Goal: Transaction & Acquisition: Purchase product/service

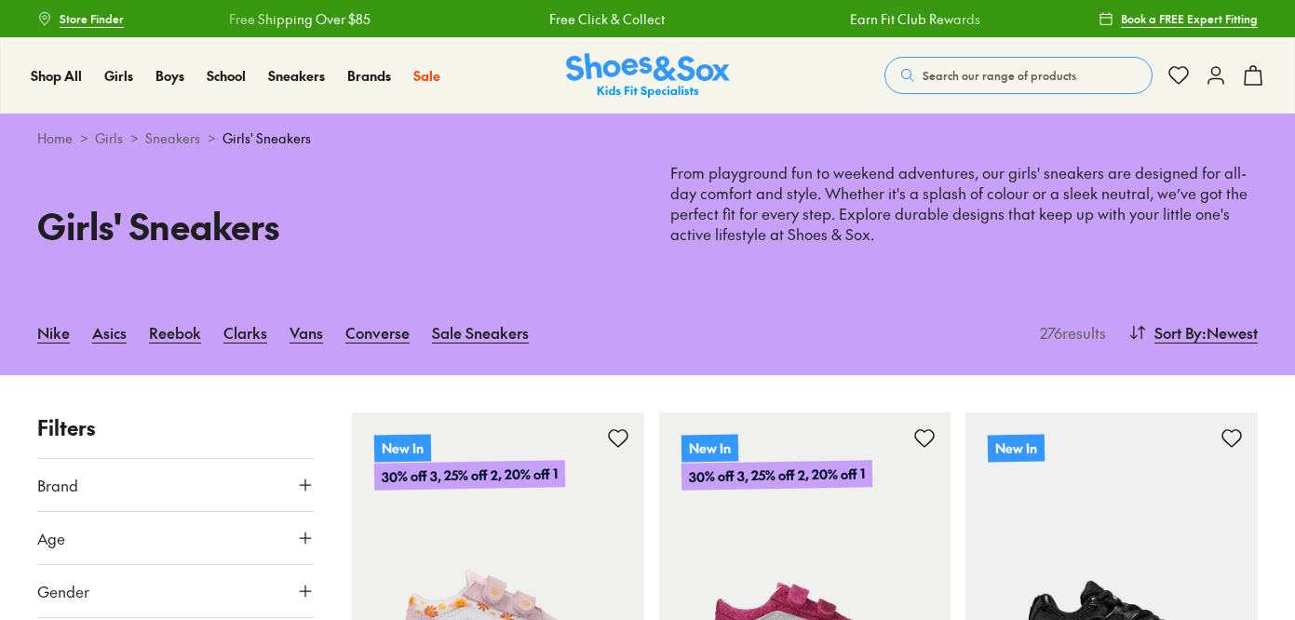
click at [1006, 15] on div "Free Shipping Over $85 Free Click & Collect Earn Fit Club Rewards Free Shipping…" at bounding box center [1067, 19] width 1830 height 20
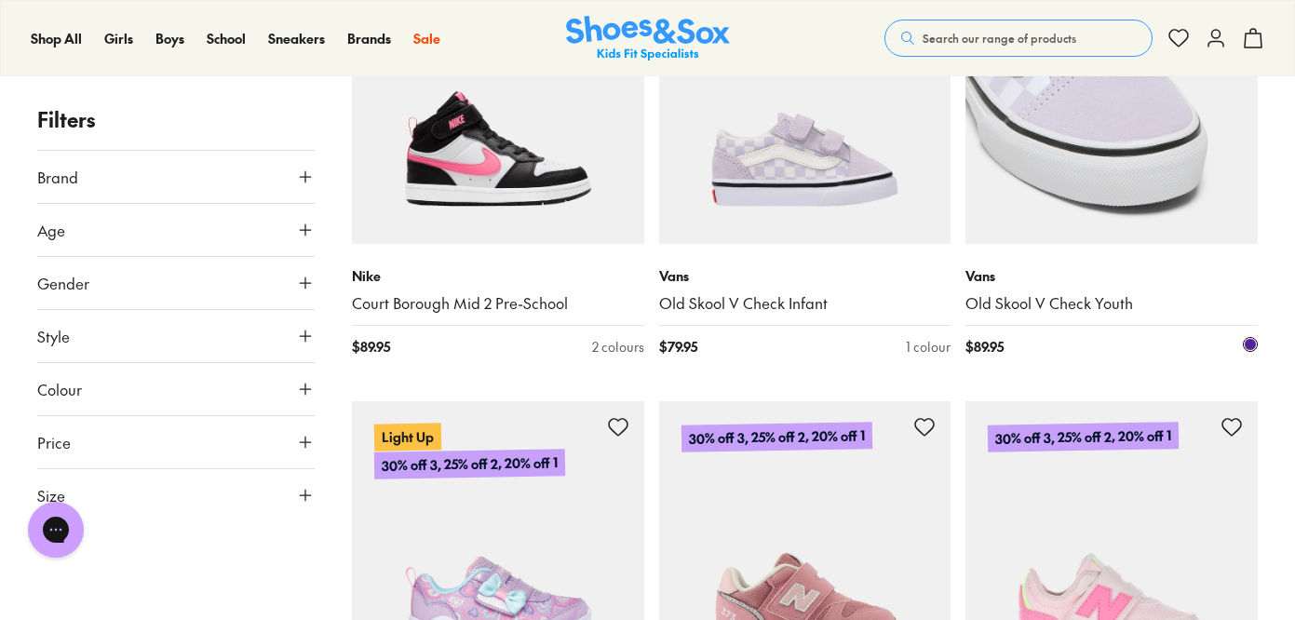
scroll to position [1060, 0]
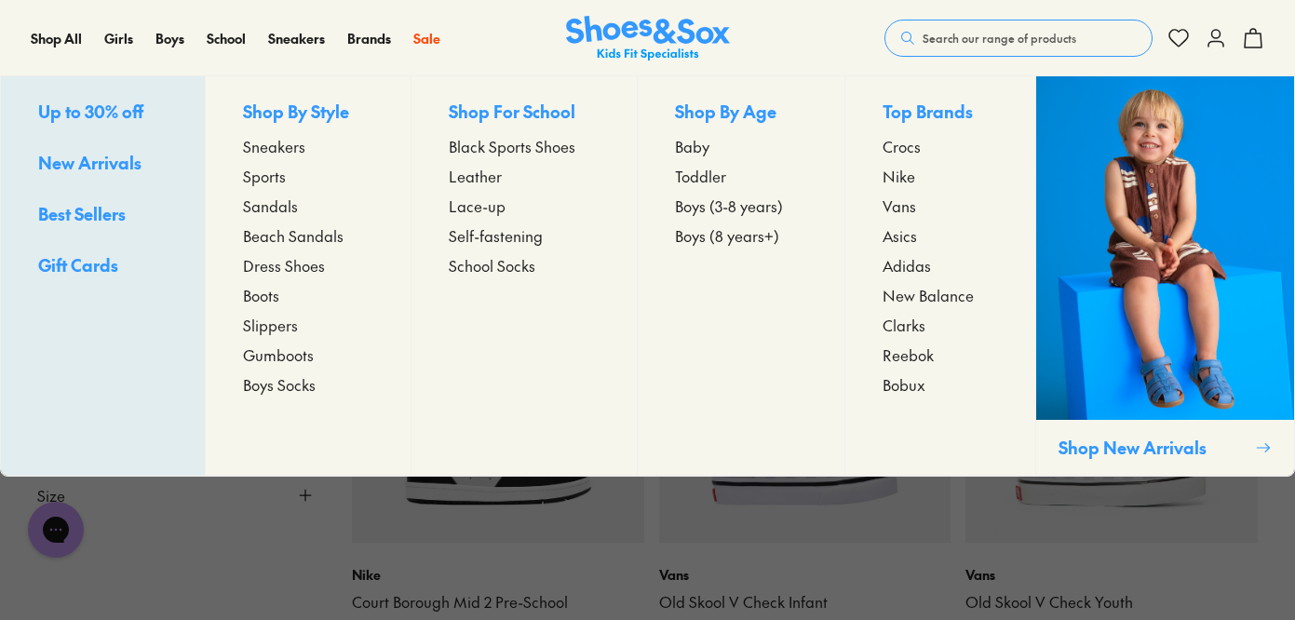
click at [261, 142] on span "Sneakers" at bounding box center [274, 146] width 62 height 22
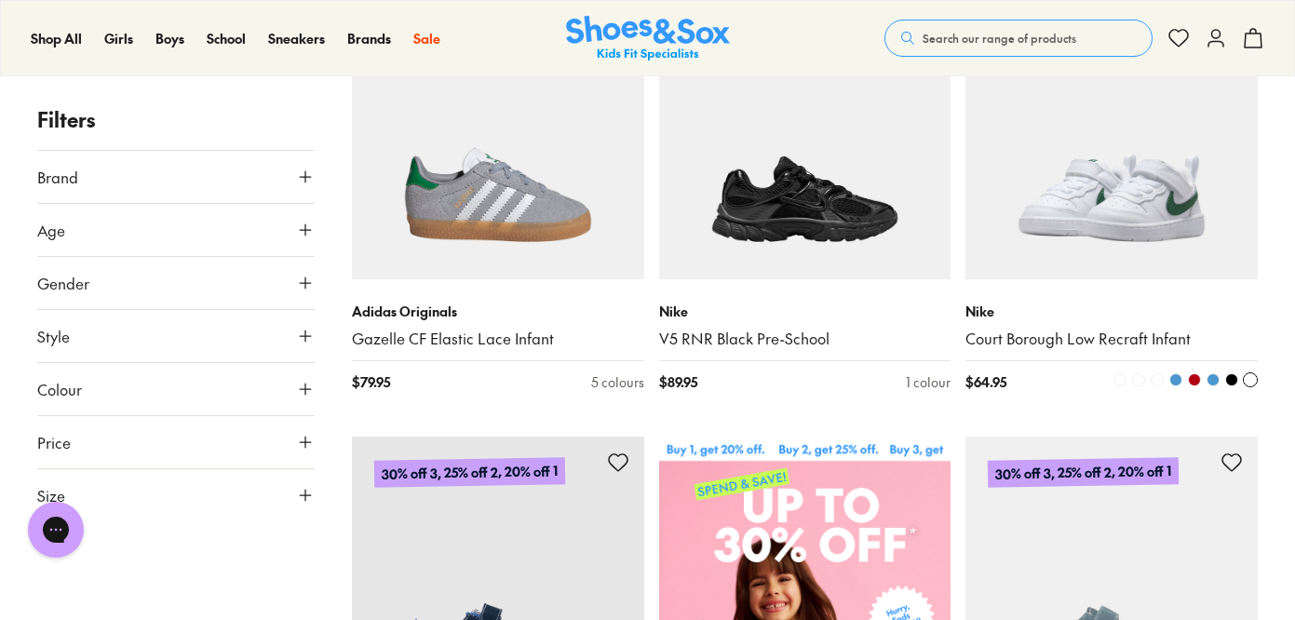
scroll to position [433, 0]
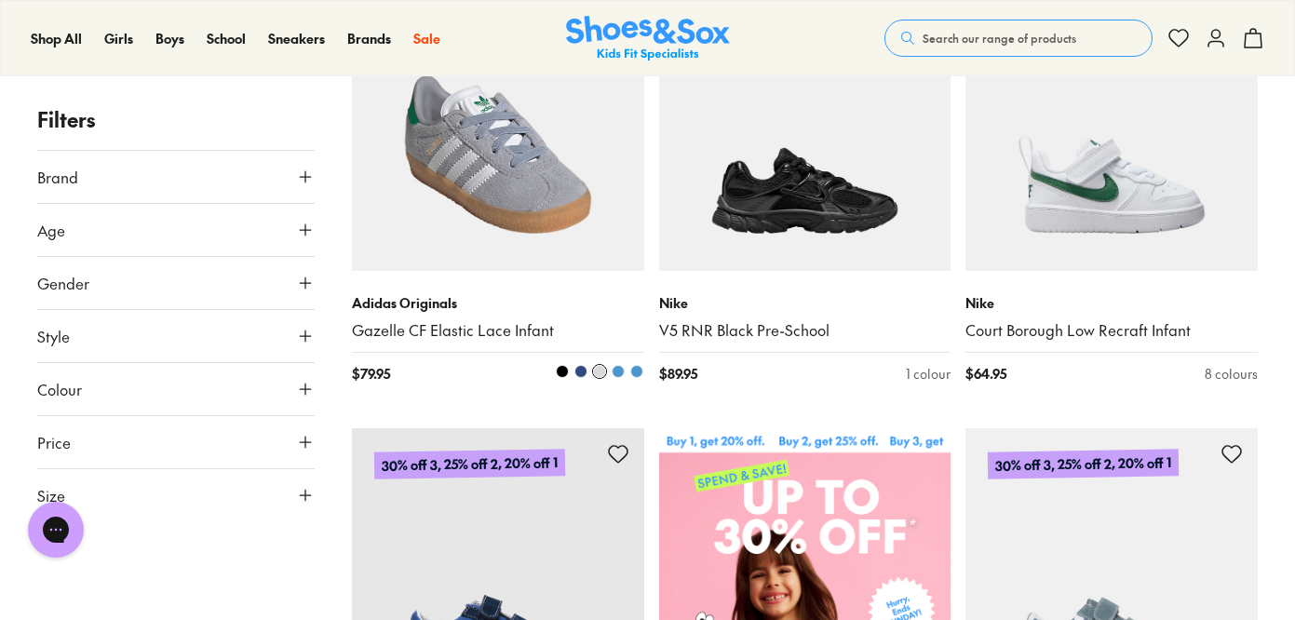
click at [578, 224] on img at bounding box center [498, 126] width 292 height 292
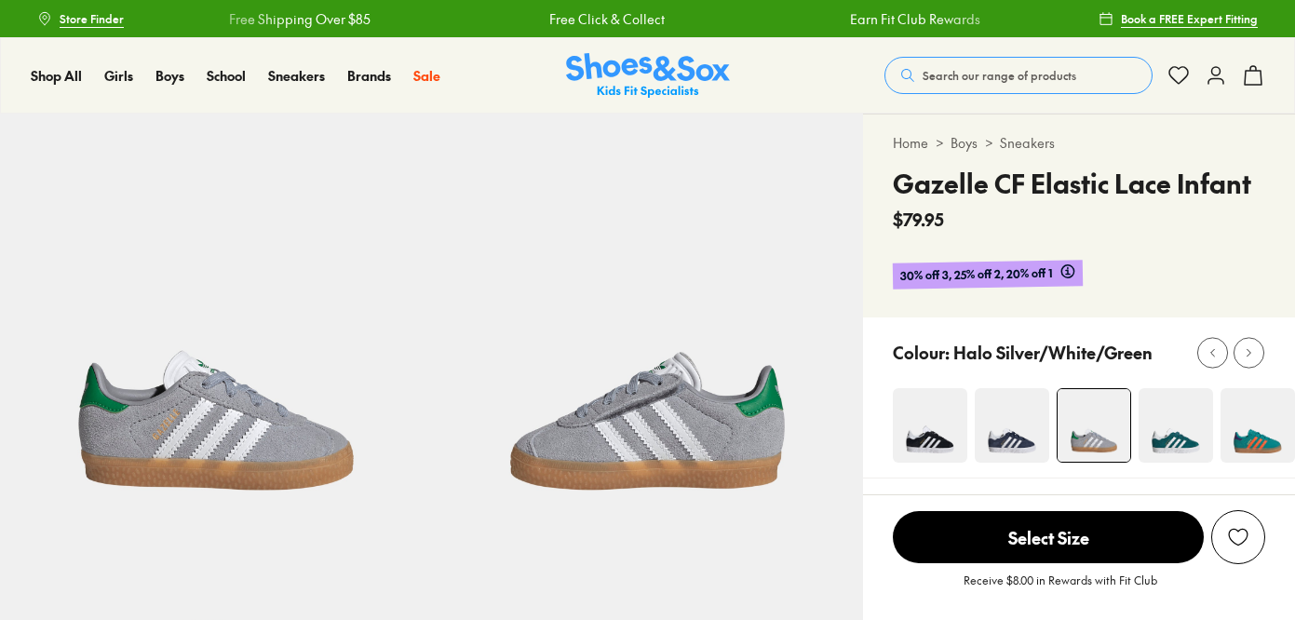
select select "*"
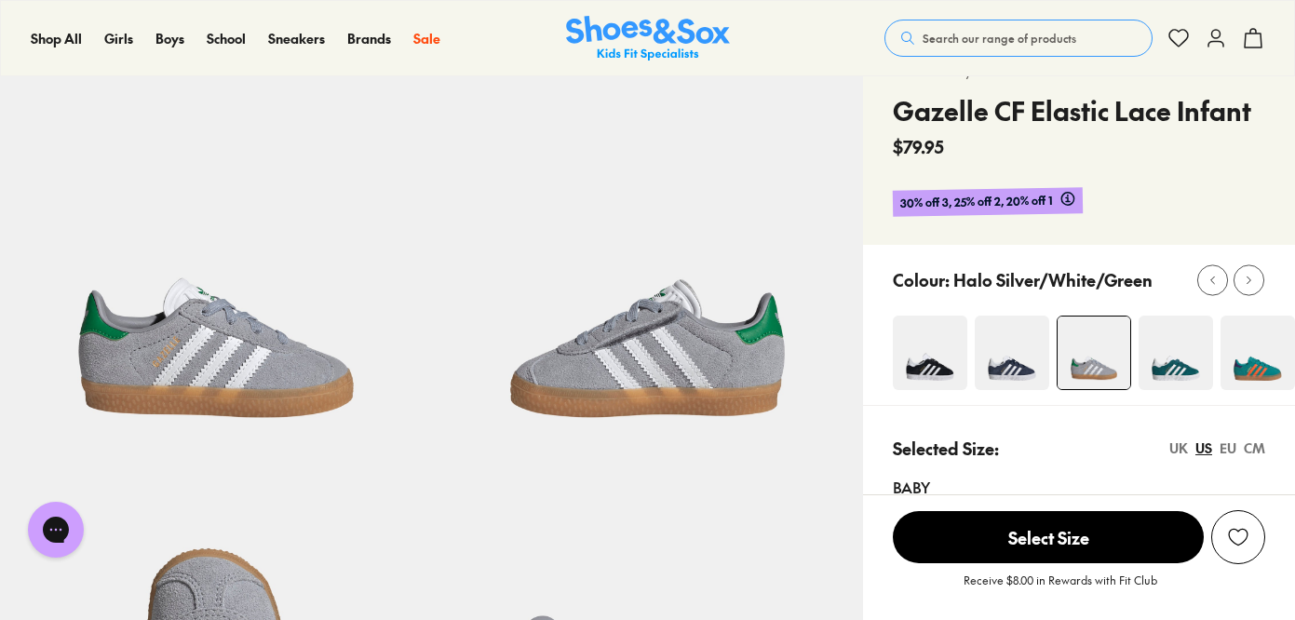
click at [923, 357] on img at bounding box center [930, 353] width 74 height 74
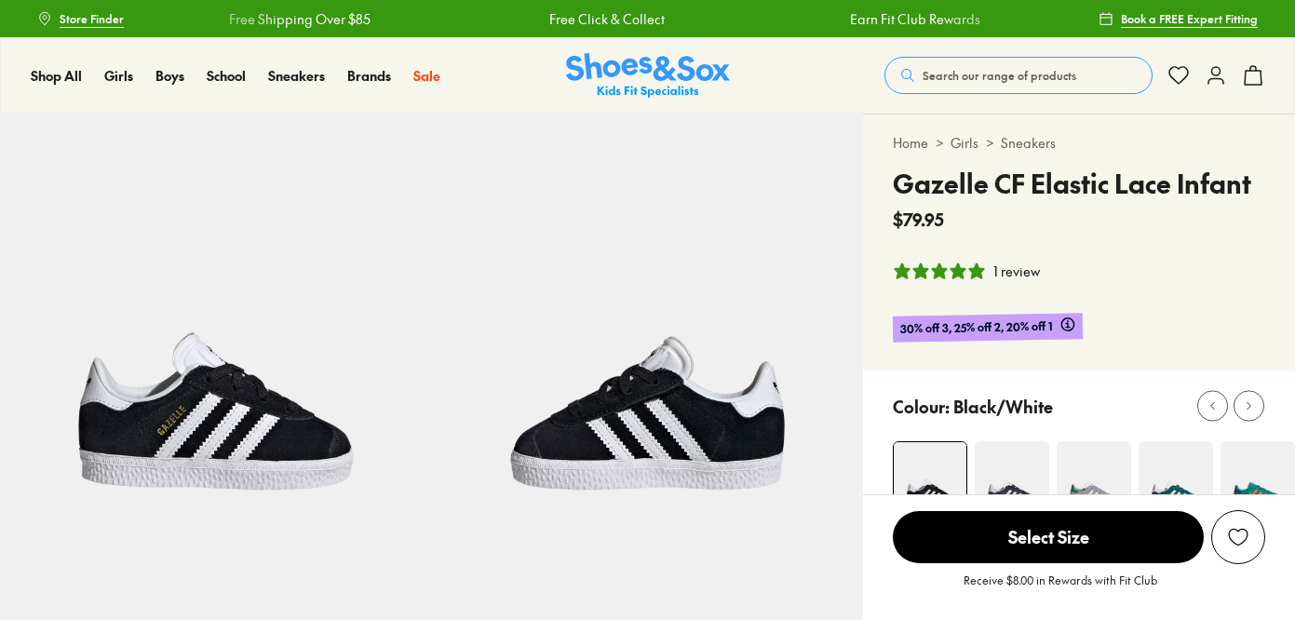
select select "*"
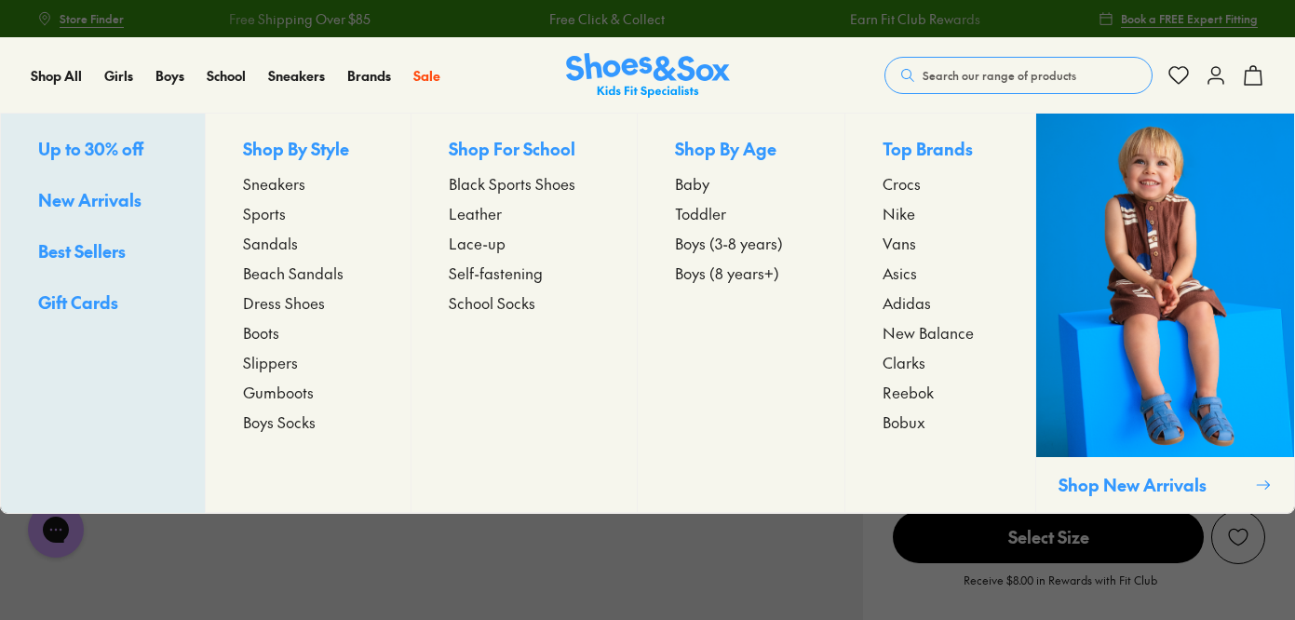
click at [719, 213] on span "Toddler" at bounding box center [700, 213] width 51 height 22
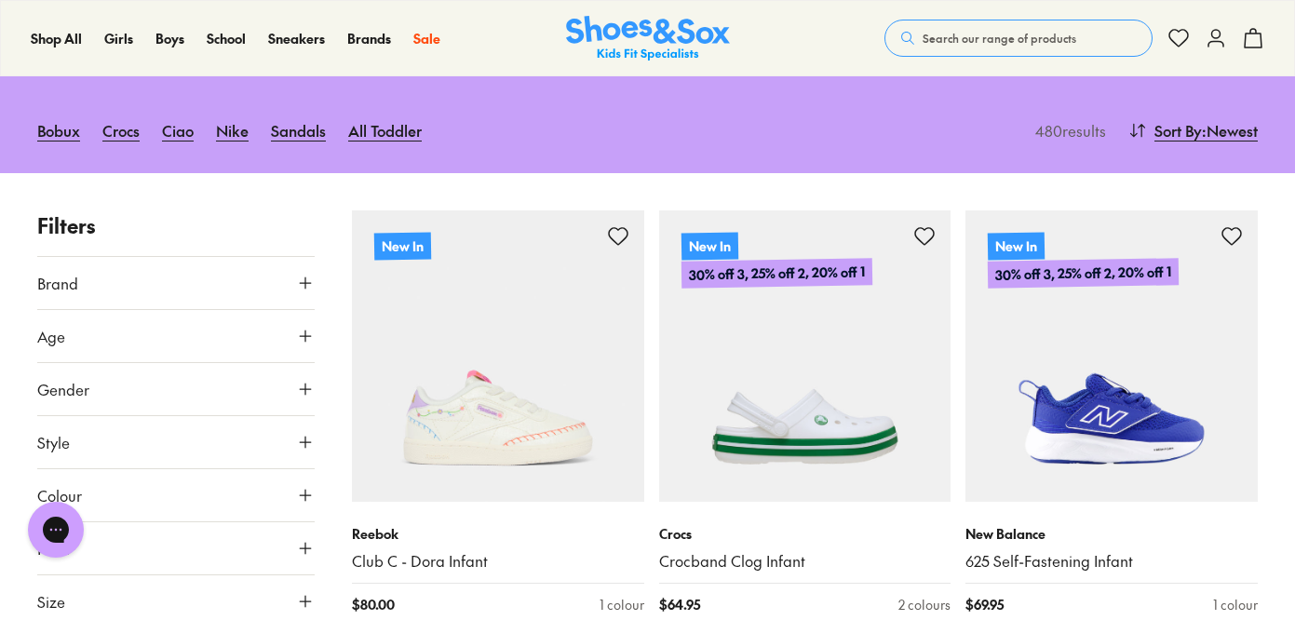
scroll to position [163, 0]
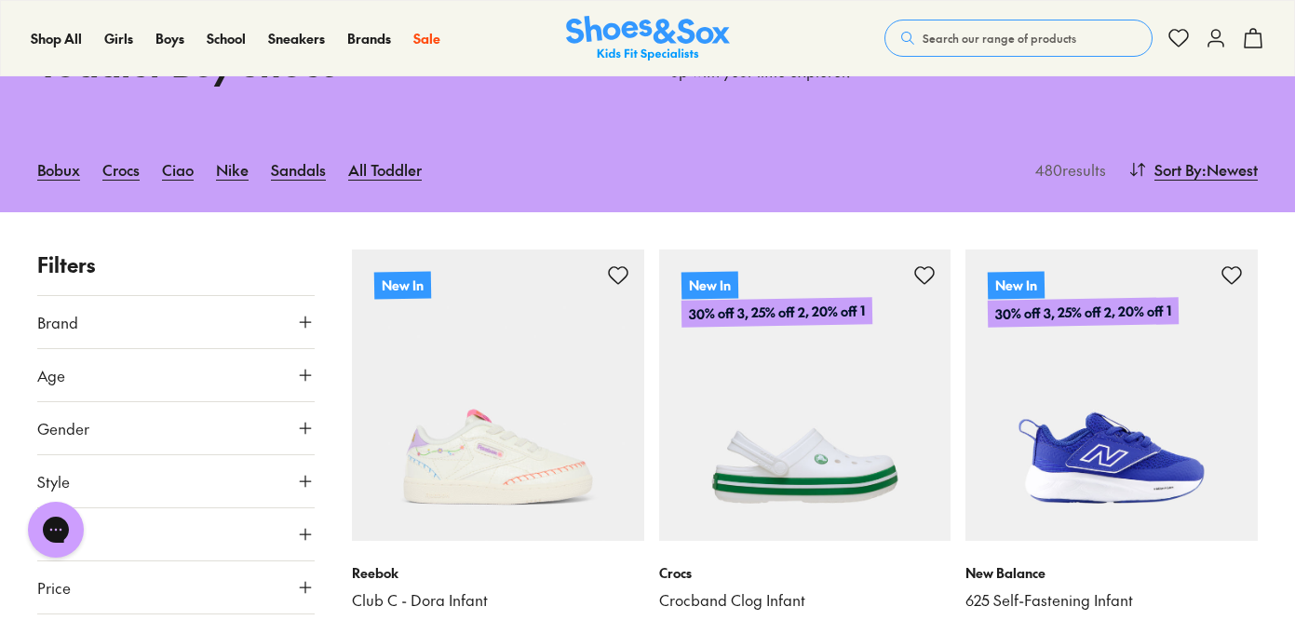
click at [312, 323] on icon at bounding box center [305, 322] width 19 height 19
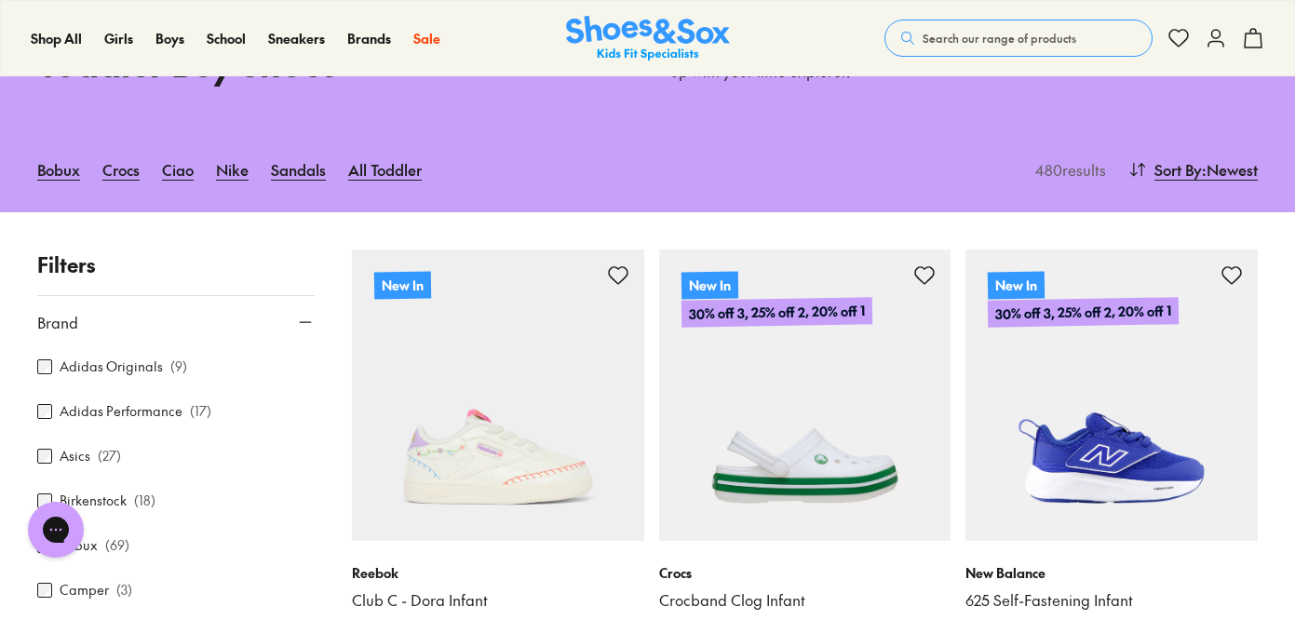
click at [127, 367] on label "Adidas Originals" at bounding box center [111, 367] width 103 height 20
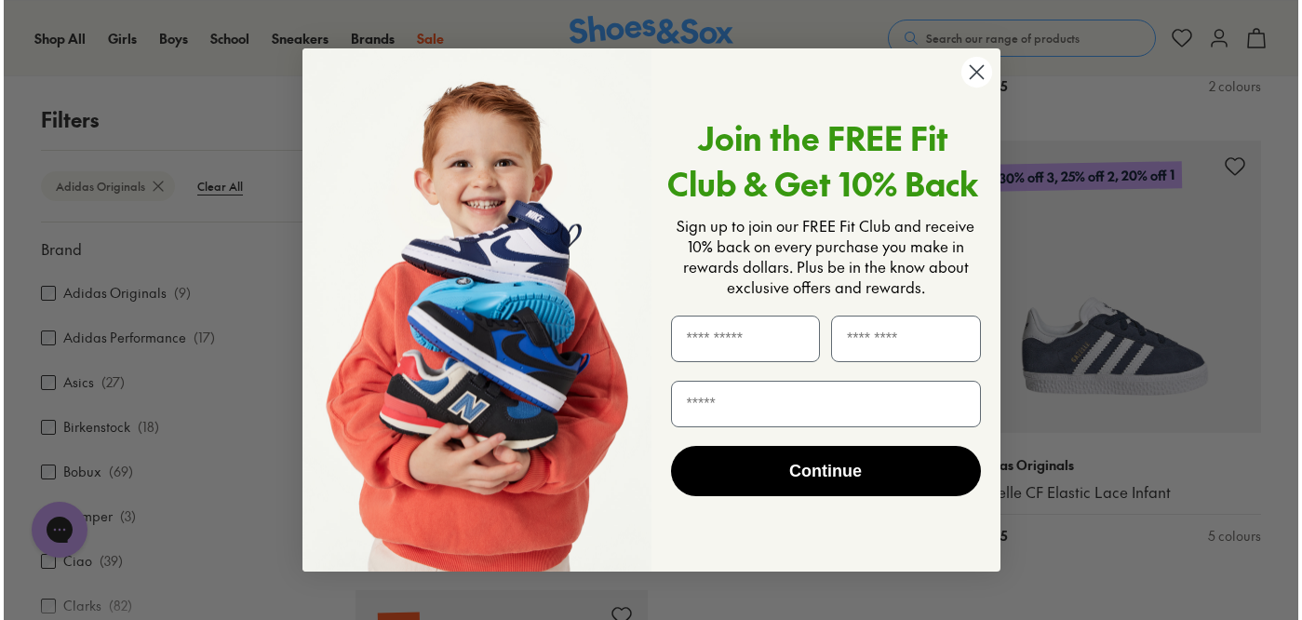
scroll to position [1174, 0]
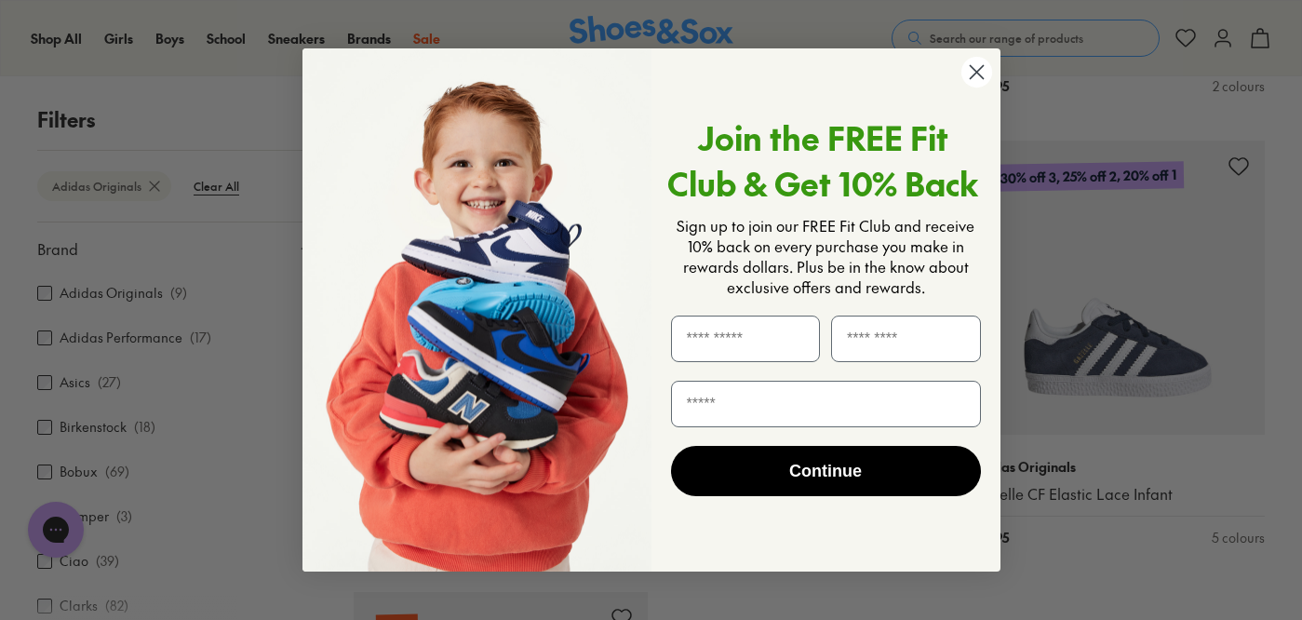
click at [983, 82] on circle "Close dialog" at bounding box center [976, 72] width 31 height 31
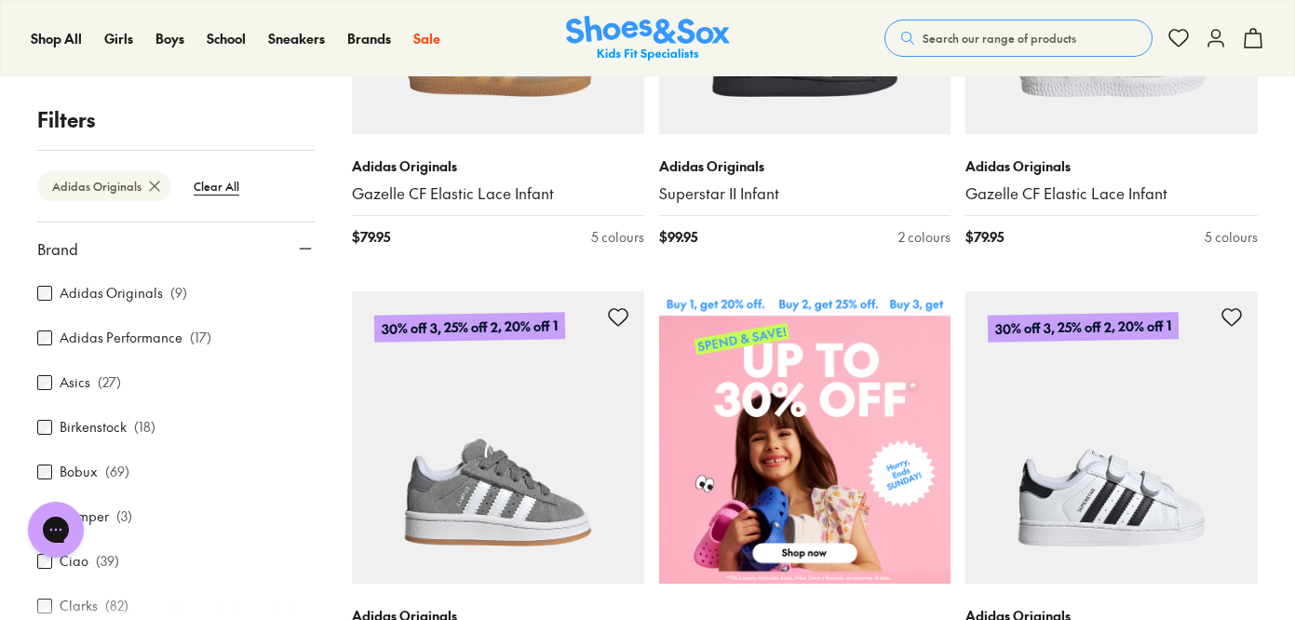
scroll to position [407, 0]
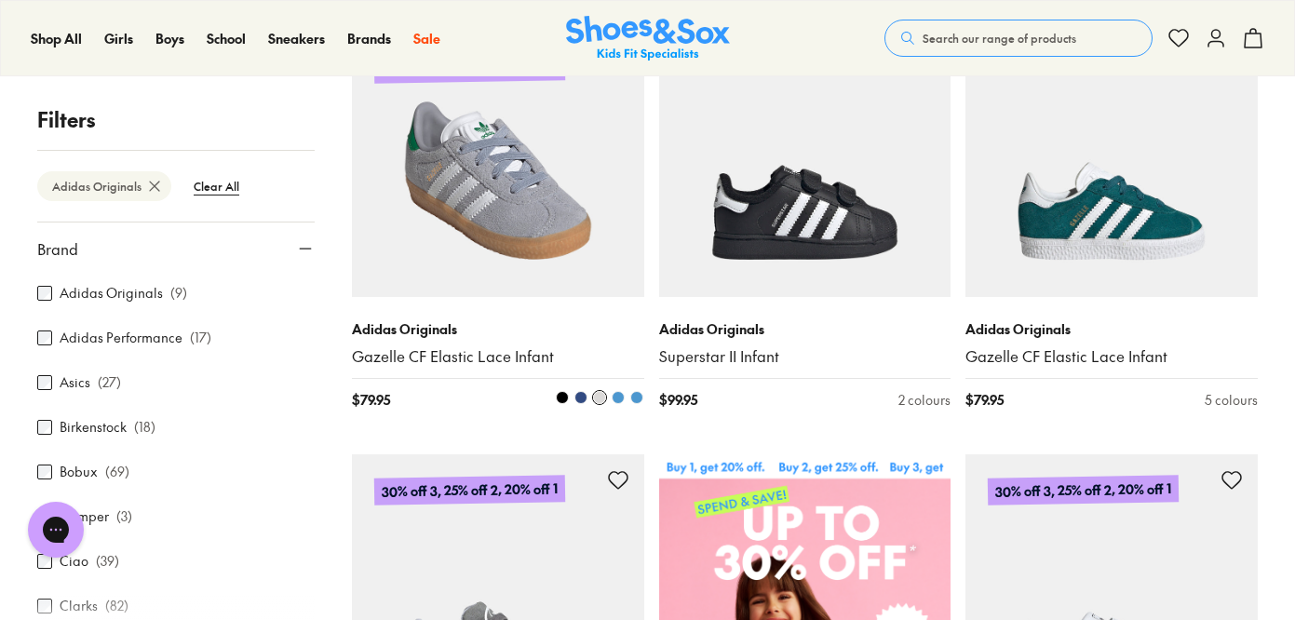
click at [517, 238] on img at bounding box center [498, 152] width 292 height 292
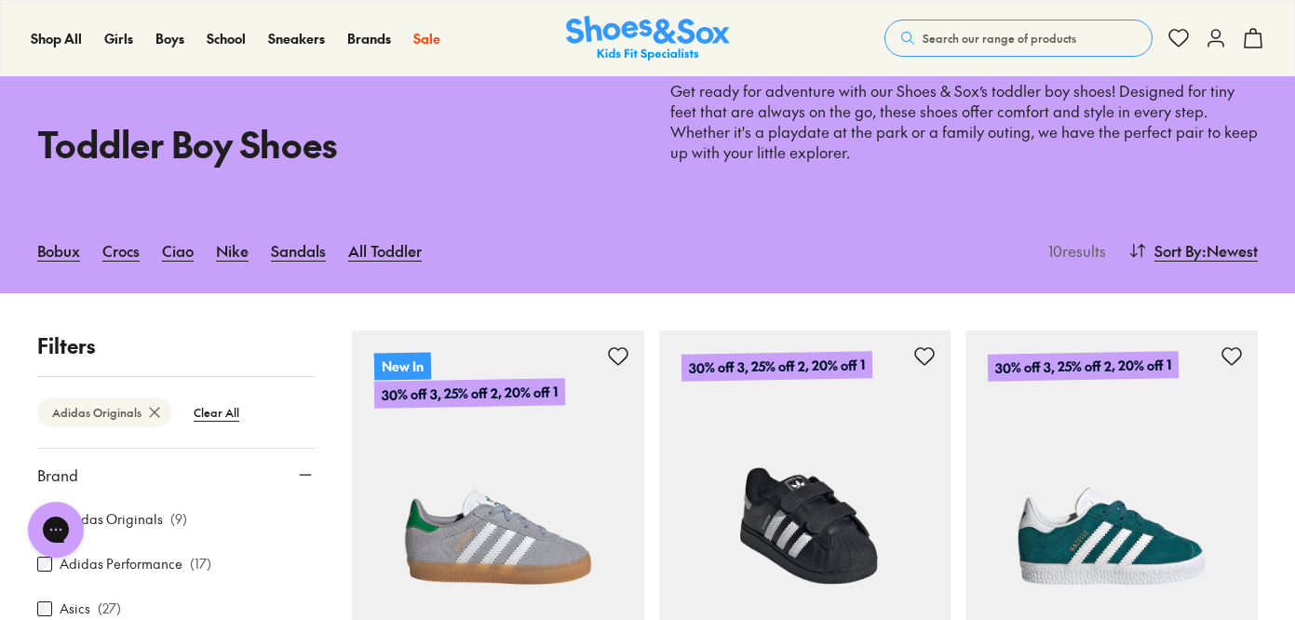
scroll to position [0, 0]
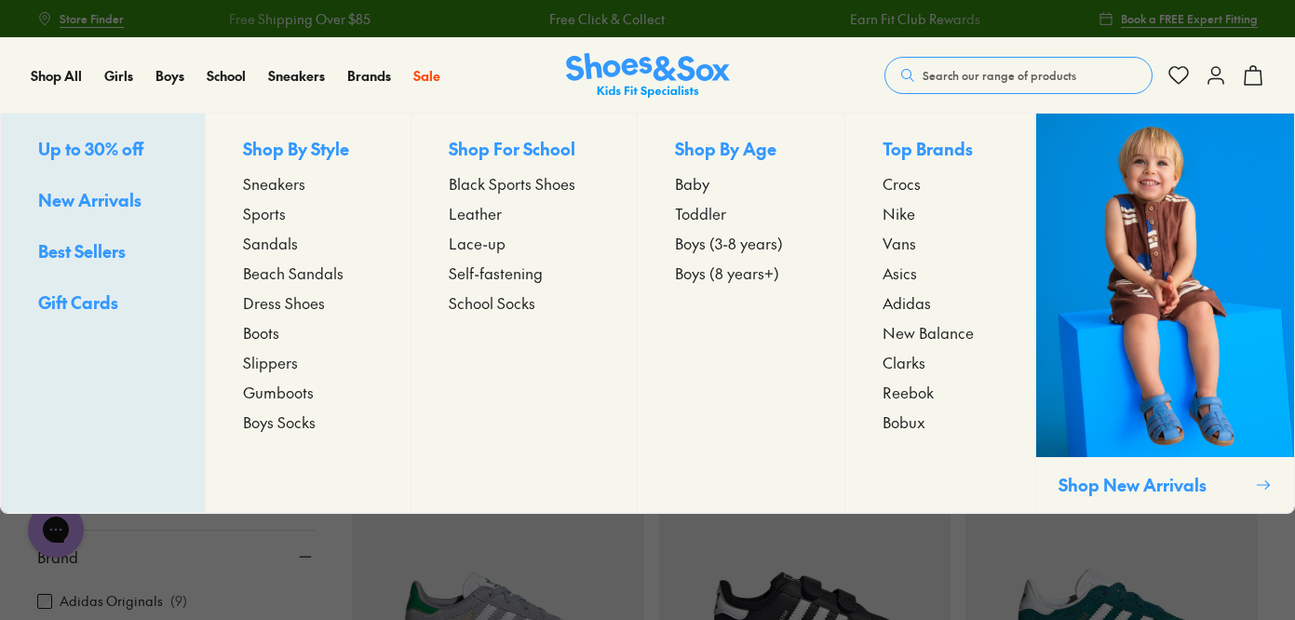
click at [770, 245] on span "Boys (3-8 years)" at bounding box center [729, 243] width 108 height 22
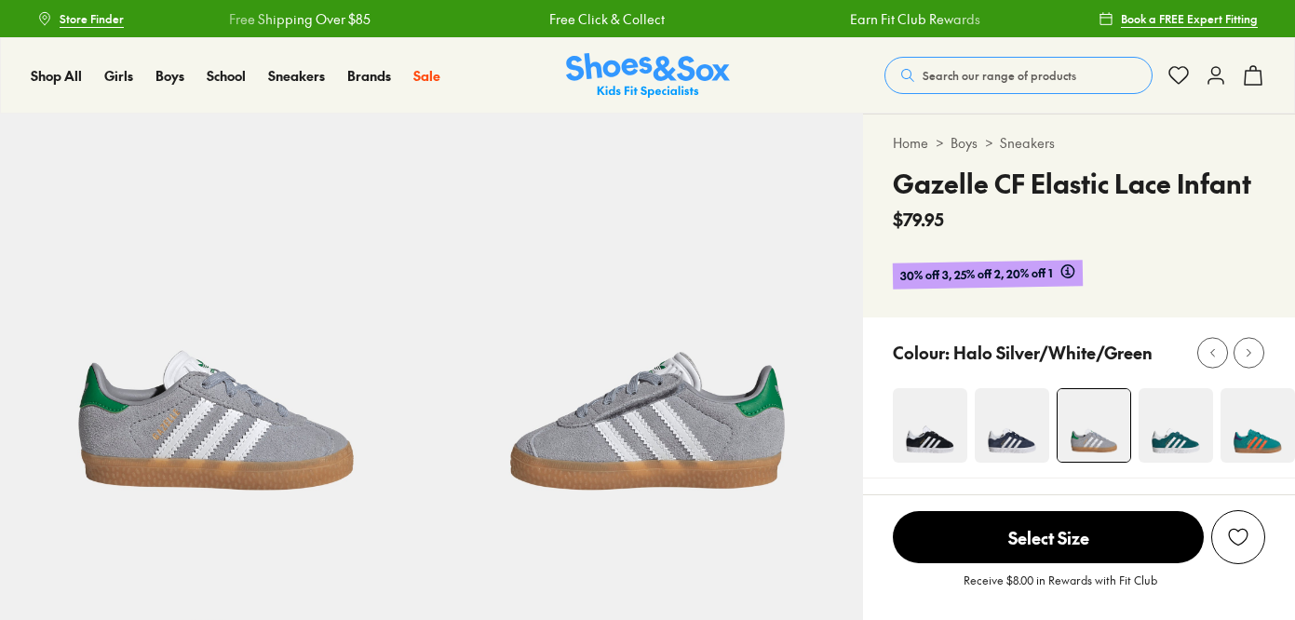
select select "*"
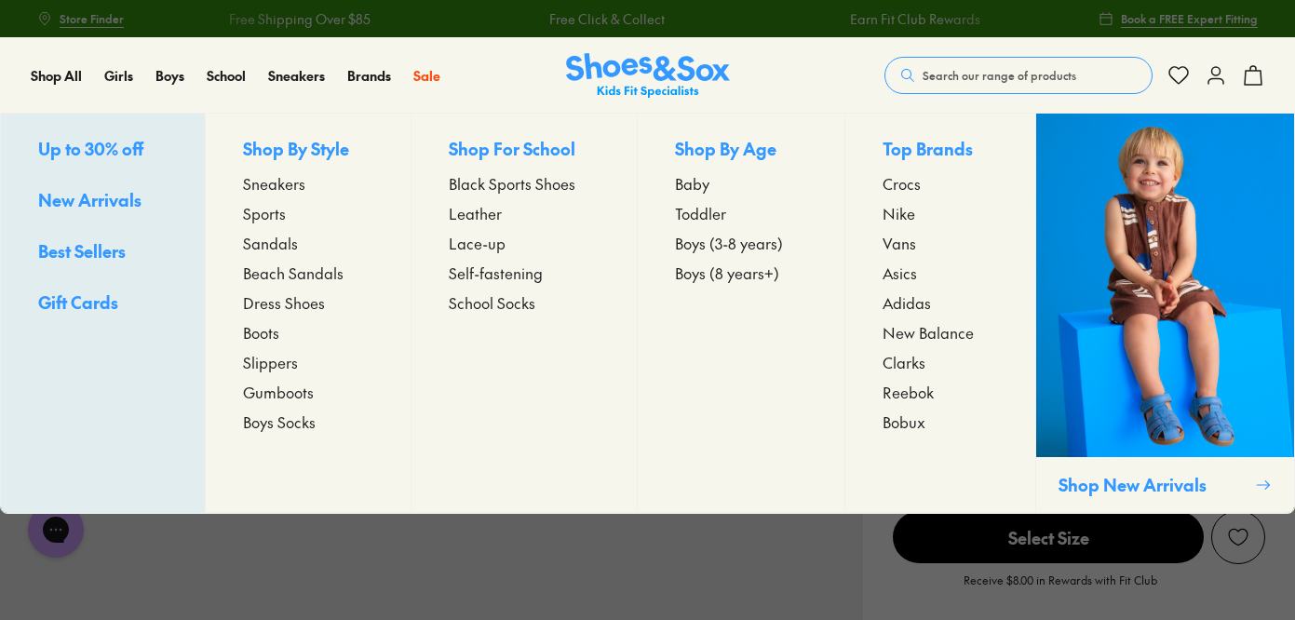
click at [742, 247] on span "Boys (3-8 years)" at bounding box center [729, 243] width 108 height 22
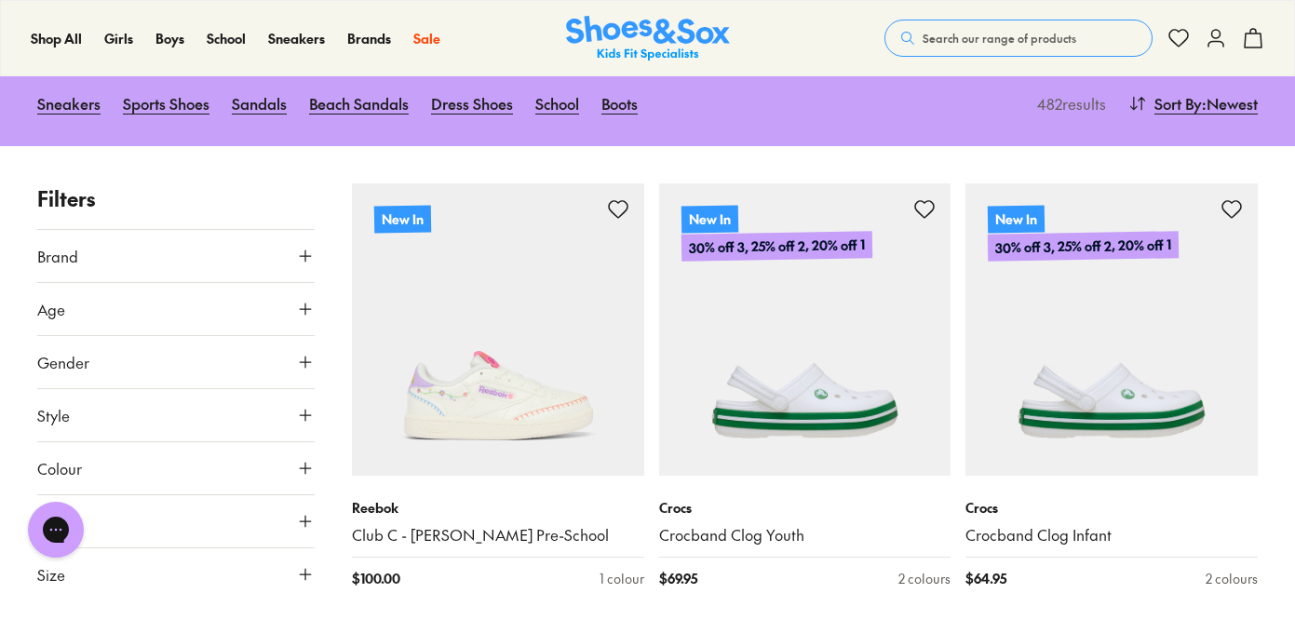
click at [307, 247] on icon at bounding box center [305, 256] width 19 height 19
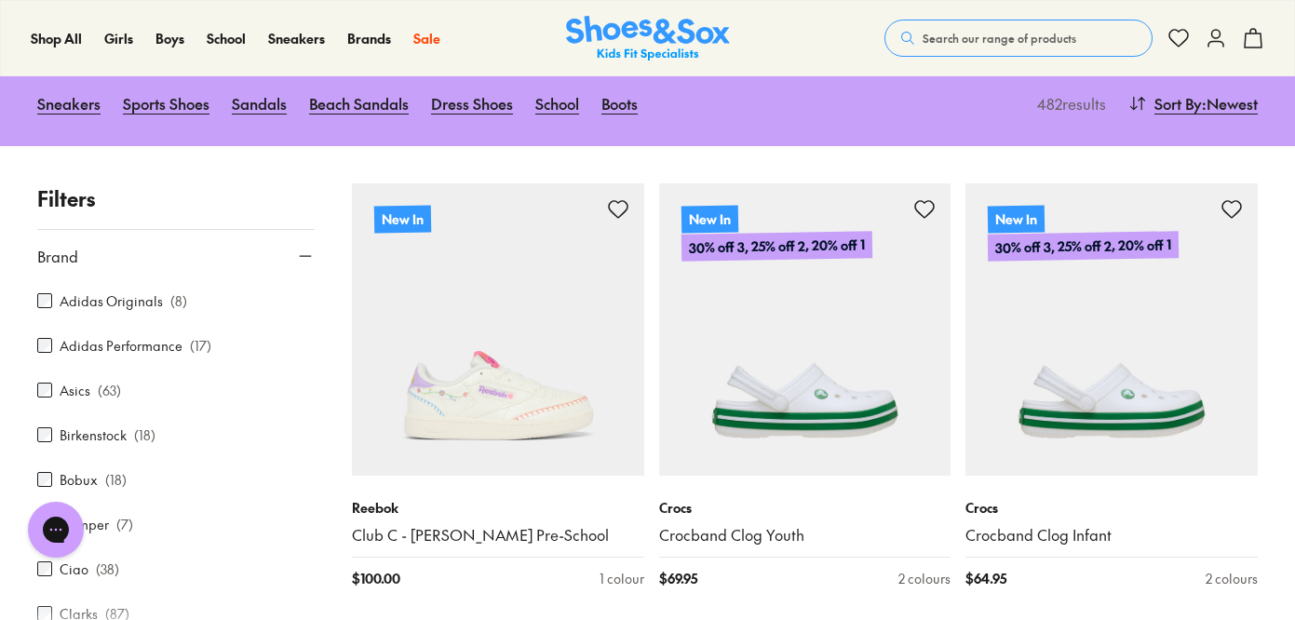
click at [146, 291] on label "Adidas Originals" at bounding box center [111, 301] width 103 height 20
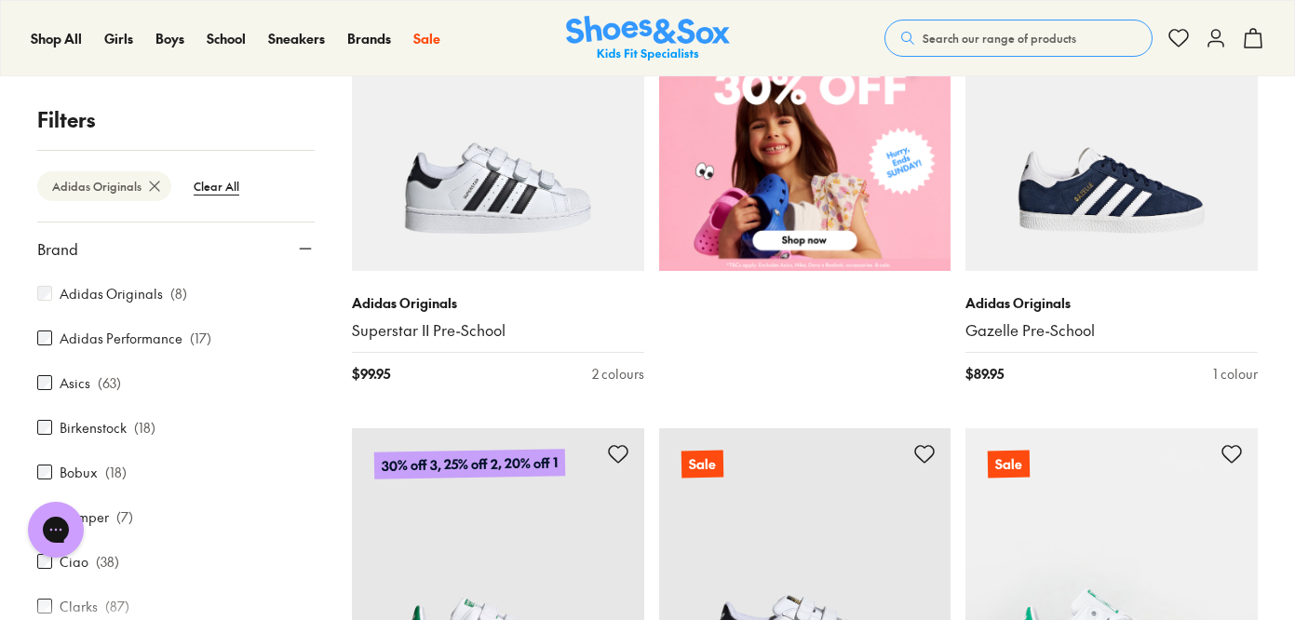
scroll to position [900, 0]
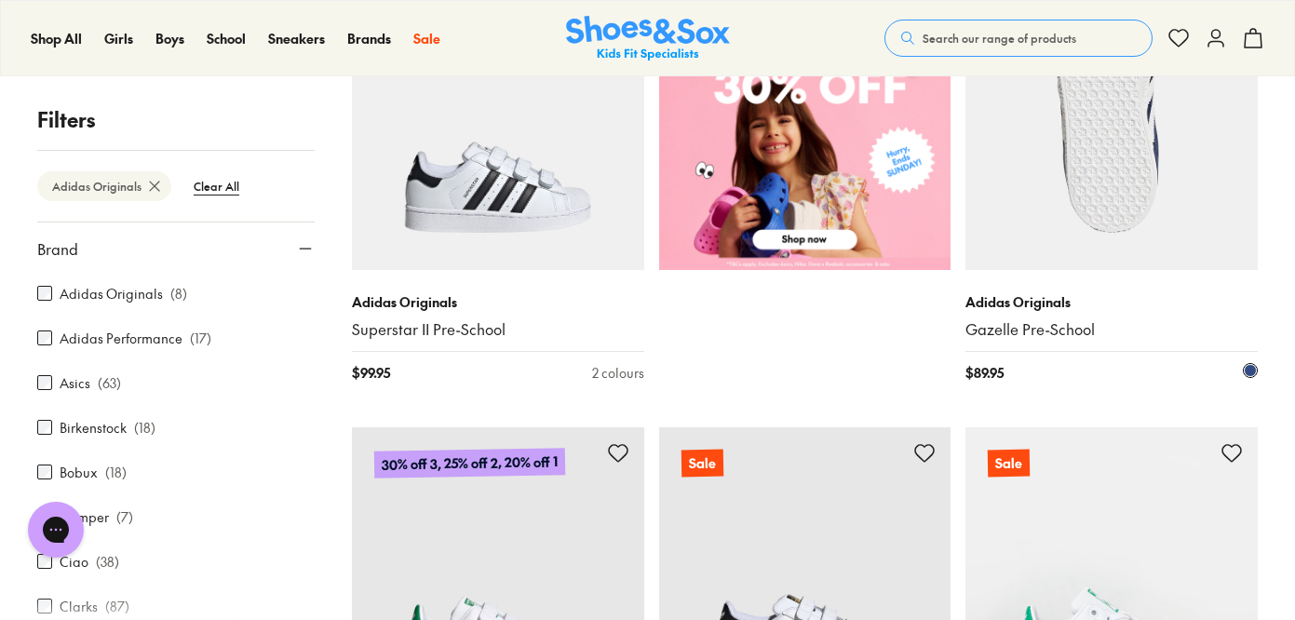
click at [1098, 167] on img at bounding box center [1111, 125] width 292 height 292
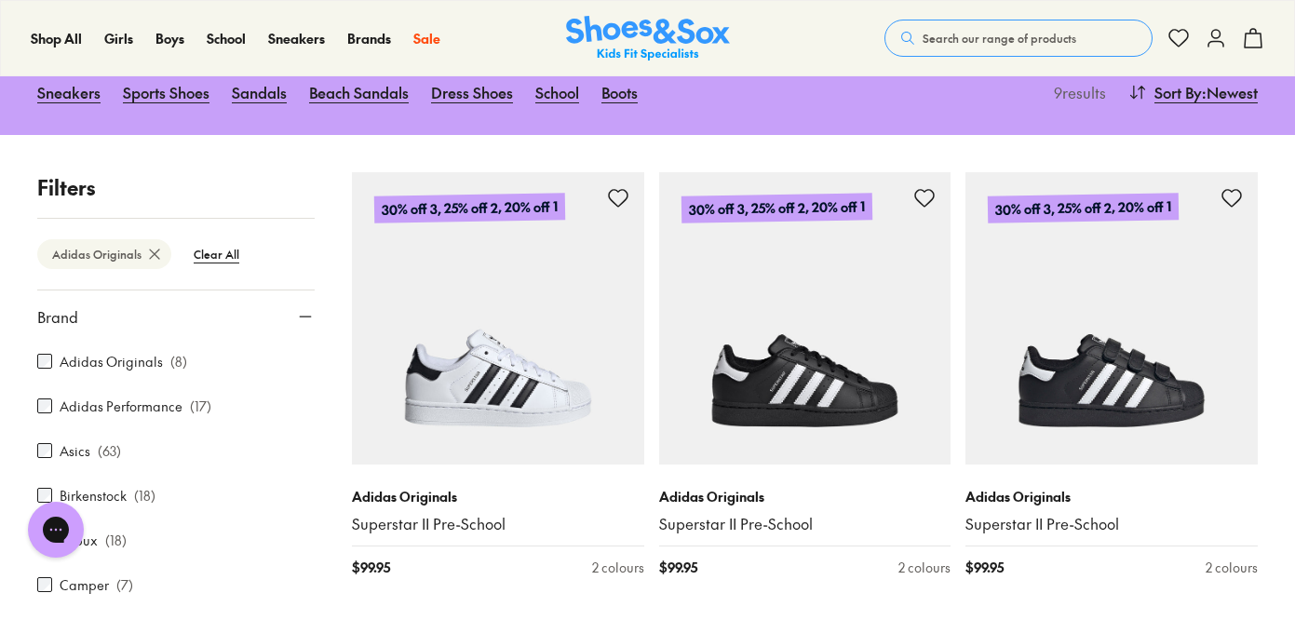
scroll to position [202, 0]
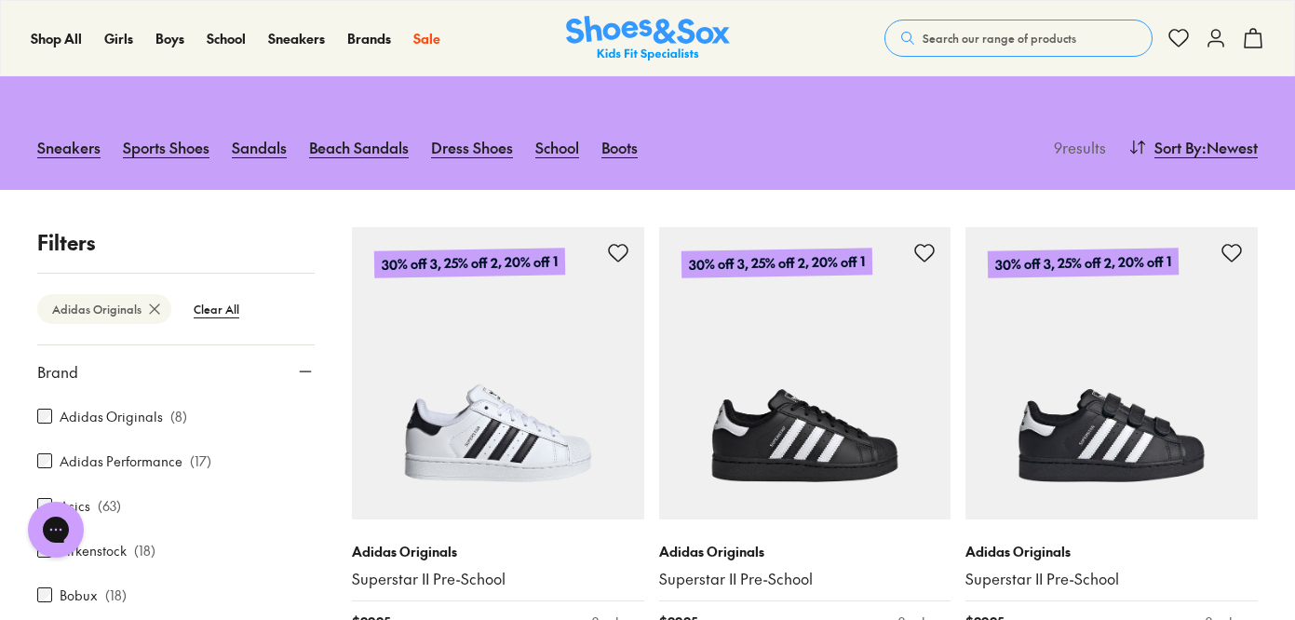
click at [75, 407] on label "Adidas Originals" at bounding box center [111, 417] width 103 height 20
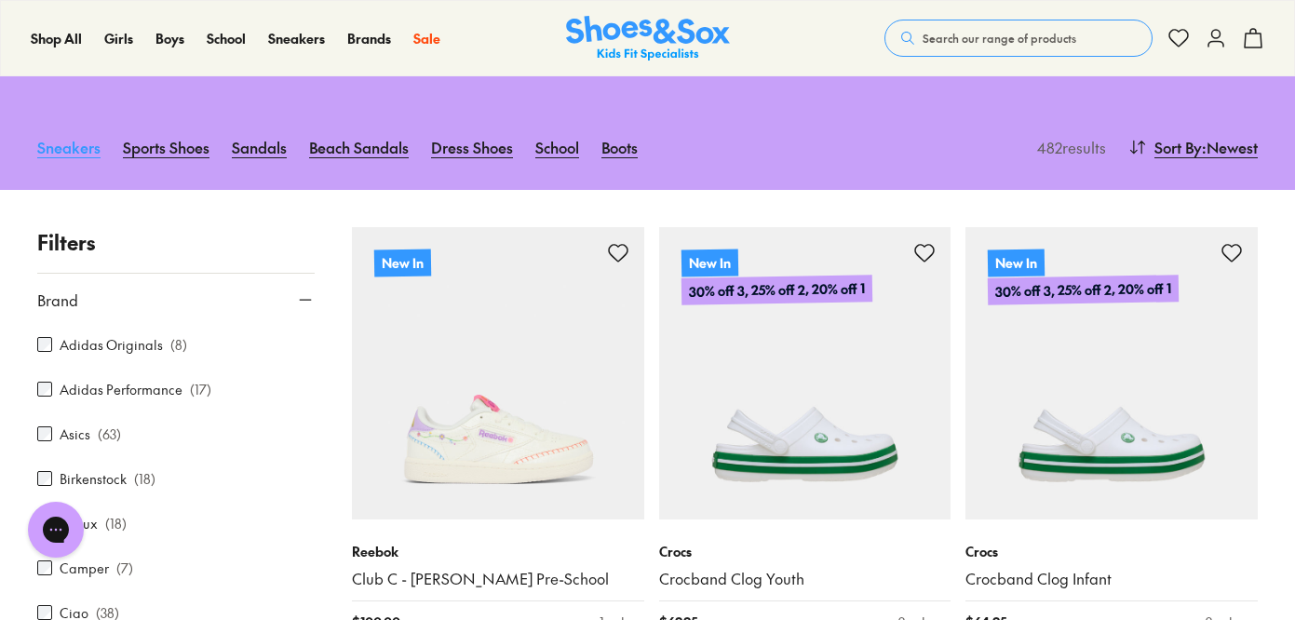
click at [69, 127] on link "Sneakers" at bounding box center [68, 147] width 63 height 41
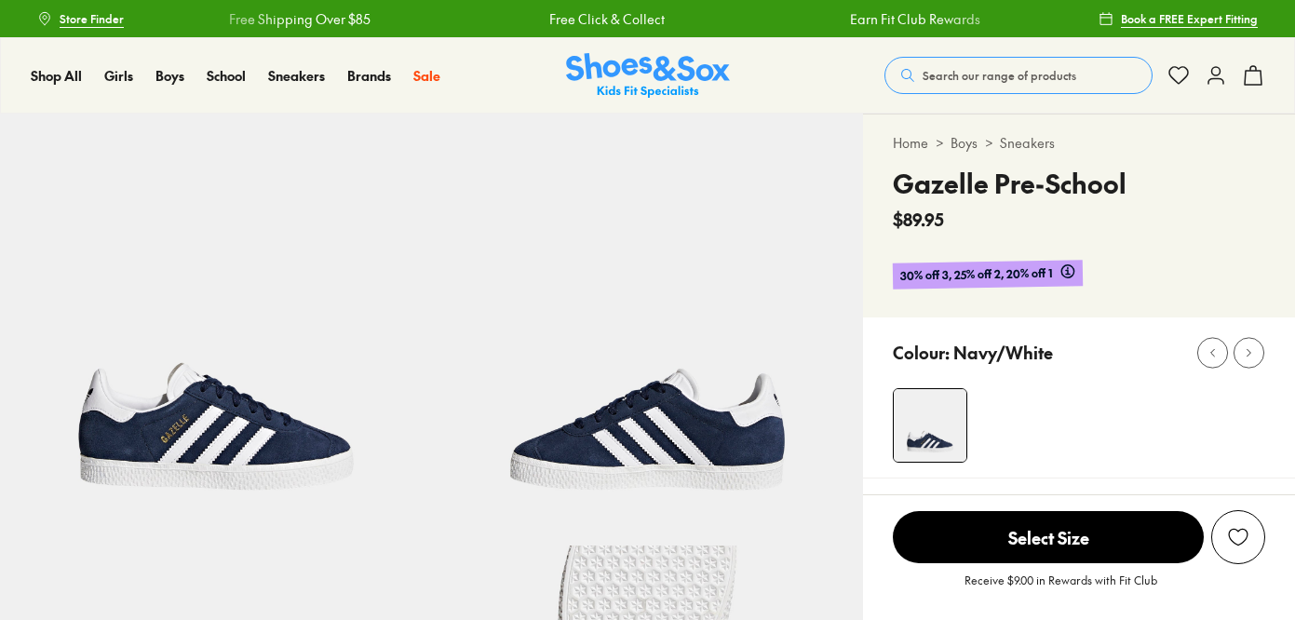
select select "*"
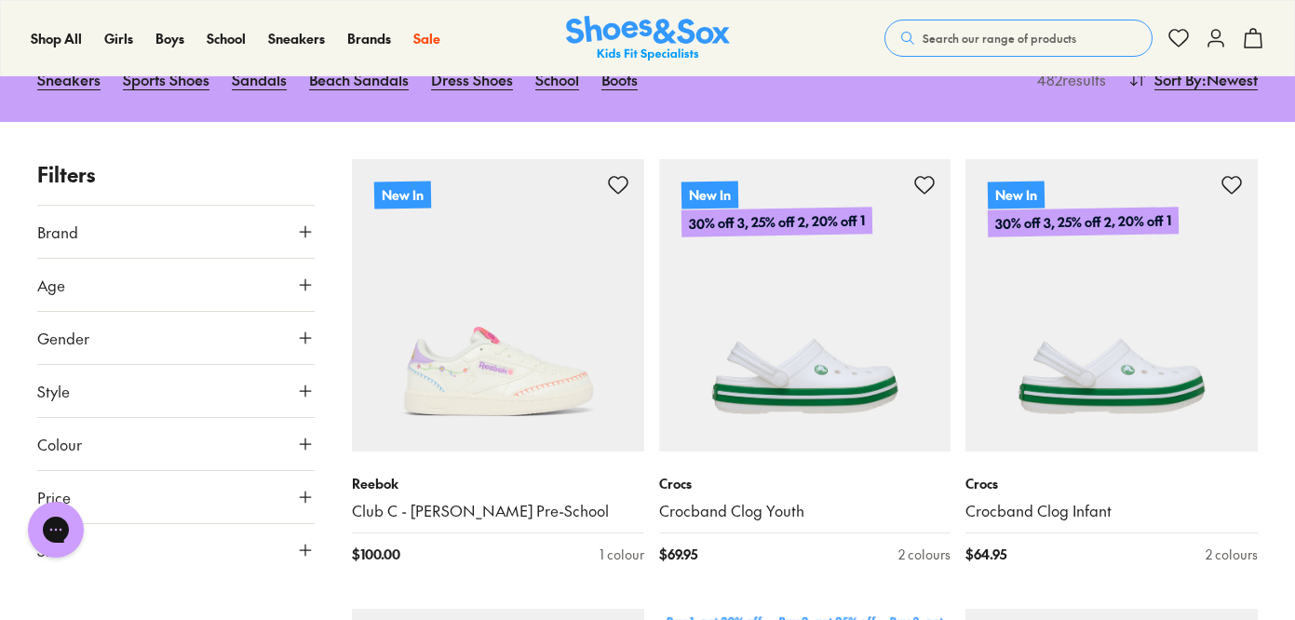
click at [303, 385] on use at bounding box center [305, 390] width 11 height 11
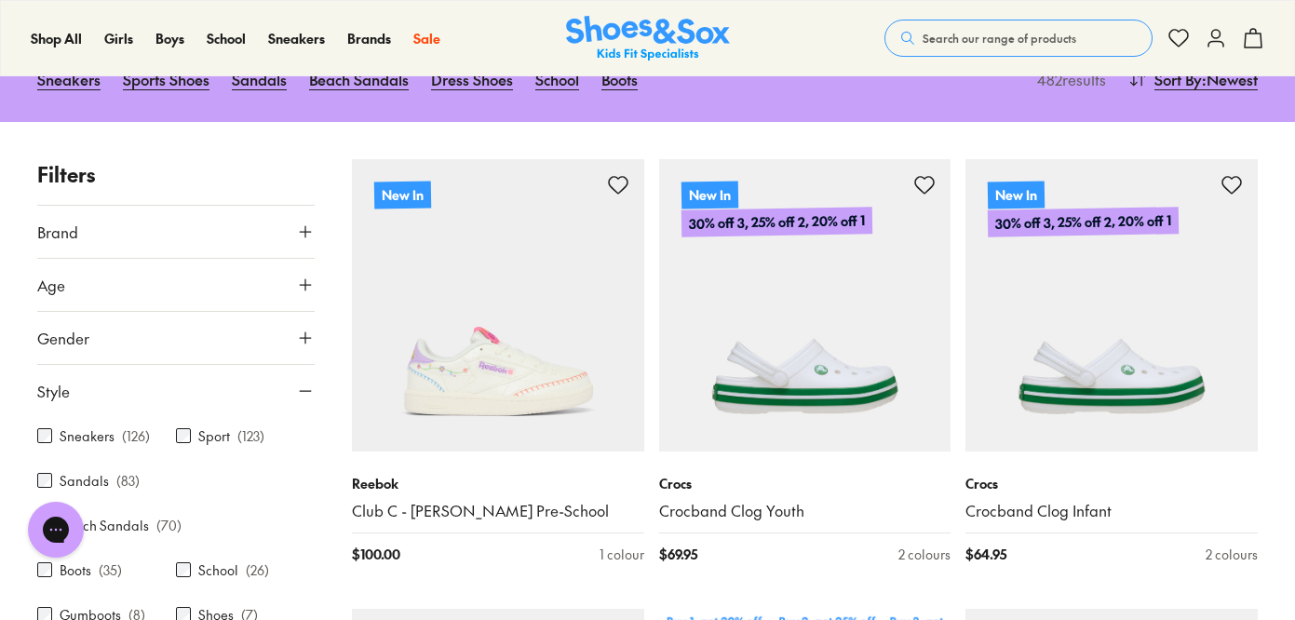
click at [115, 425] on div "Sneakers ( 126 )" at bounding box center [106, 436] width 139 height 22
click at [79, 426] on label "Sneakers" at bounding box center [87, 436] width 55 height 20
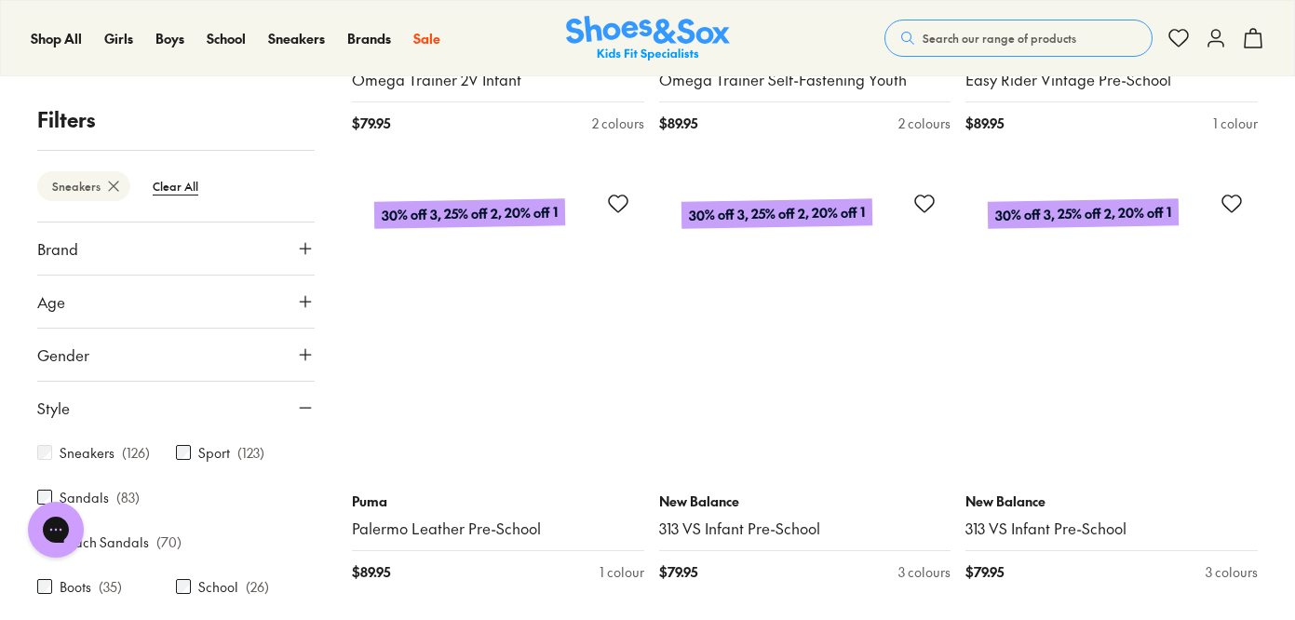
scroll to position [3407, 0]
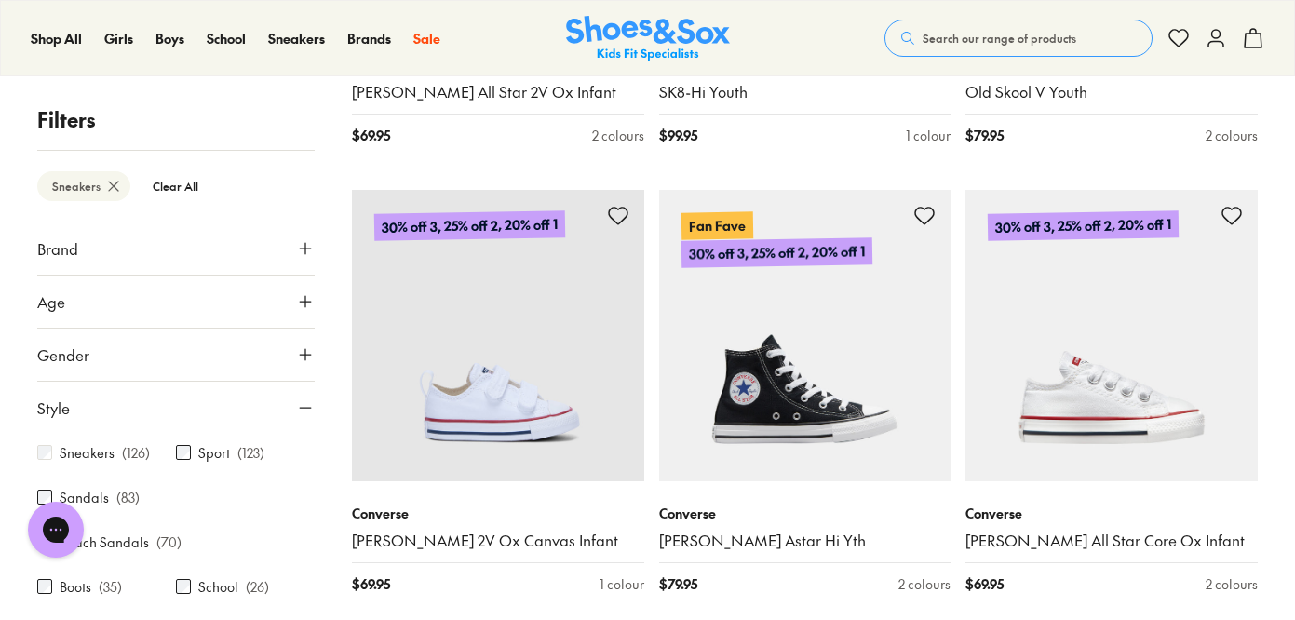
scroll to position [6102, 0]
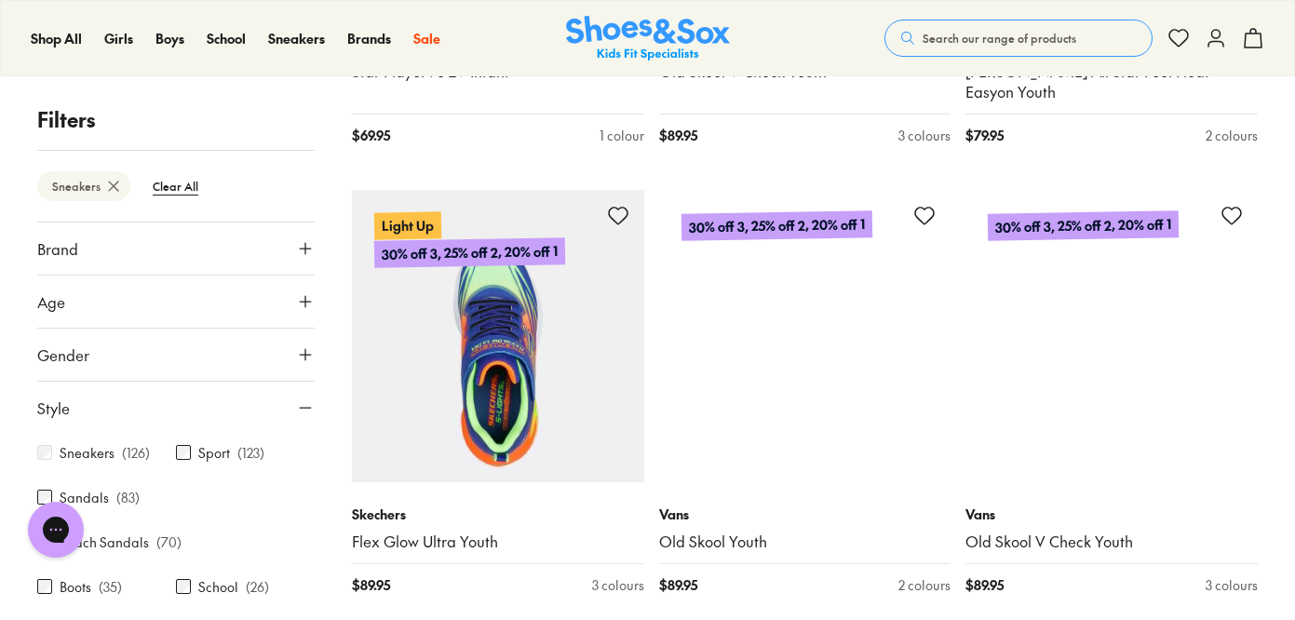
scroll to position [10619, 0]
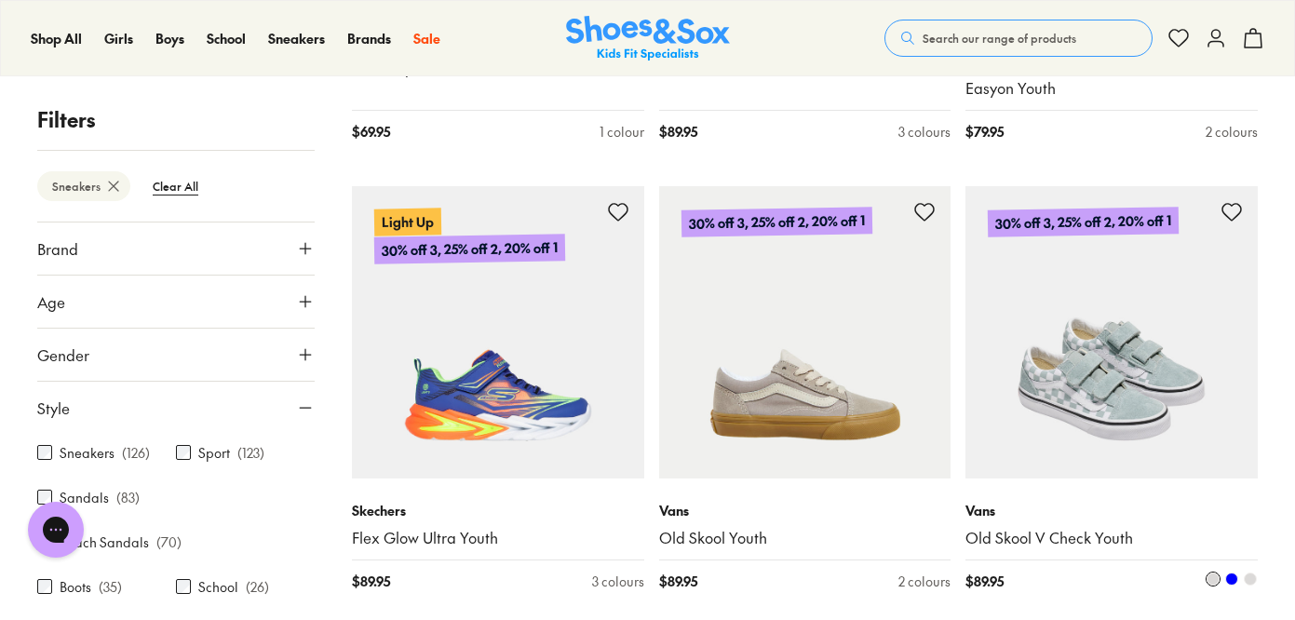
click at [1144, 360] on img at bounding box center [1111, 332] width 292 height 292
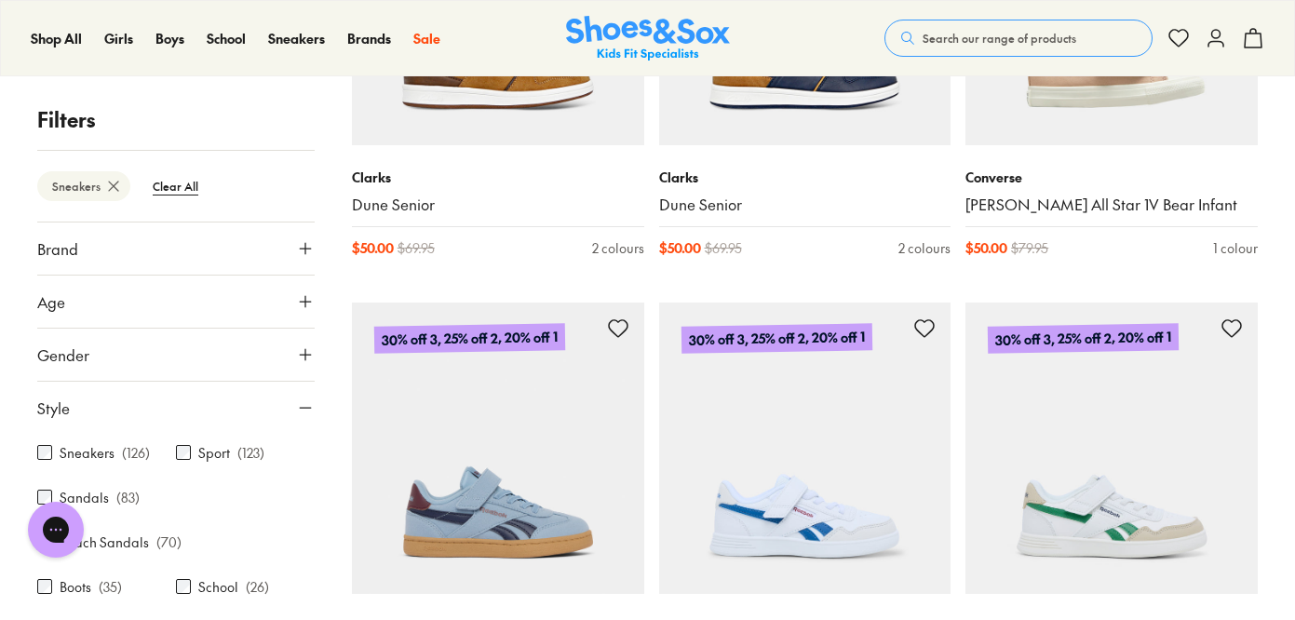
scroll to position [12106, 0]
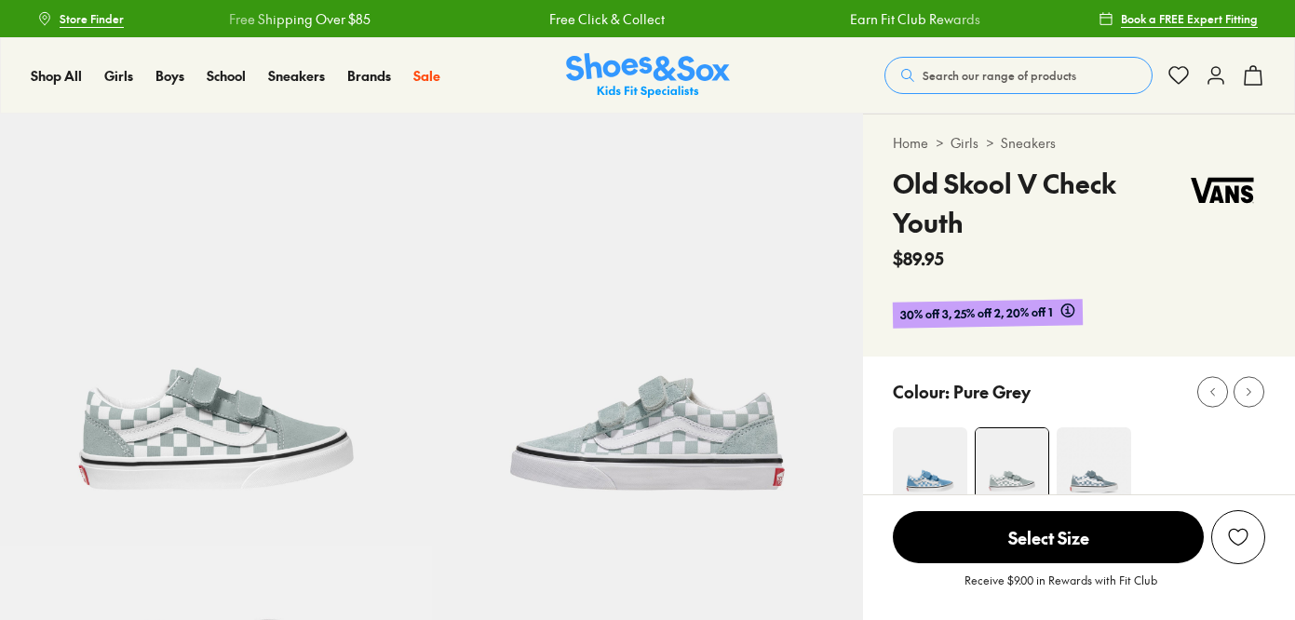
select select "*"
